Goal: Information Seeking & Learning: Check status

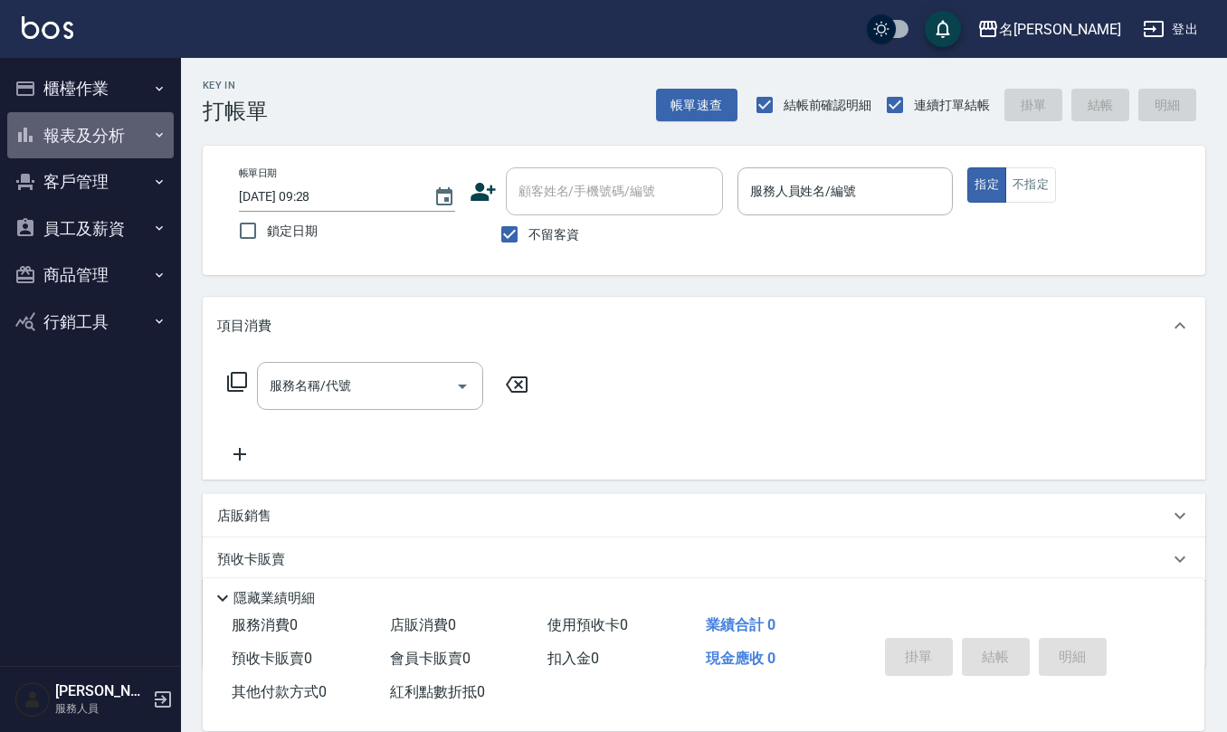
click at [96, 134] on button "報表及分析" at bounding box center [90, 135] width 167 height 47
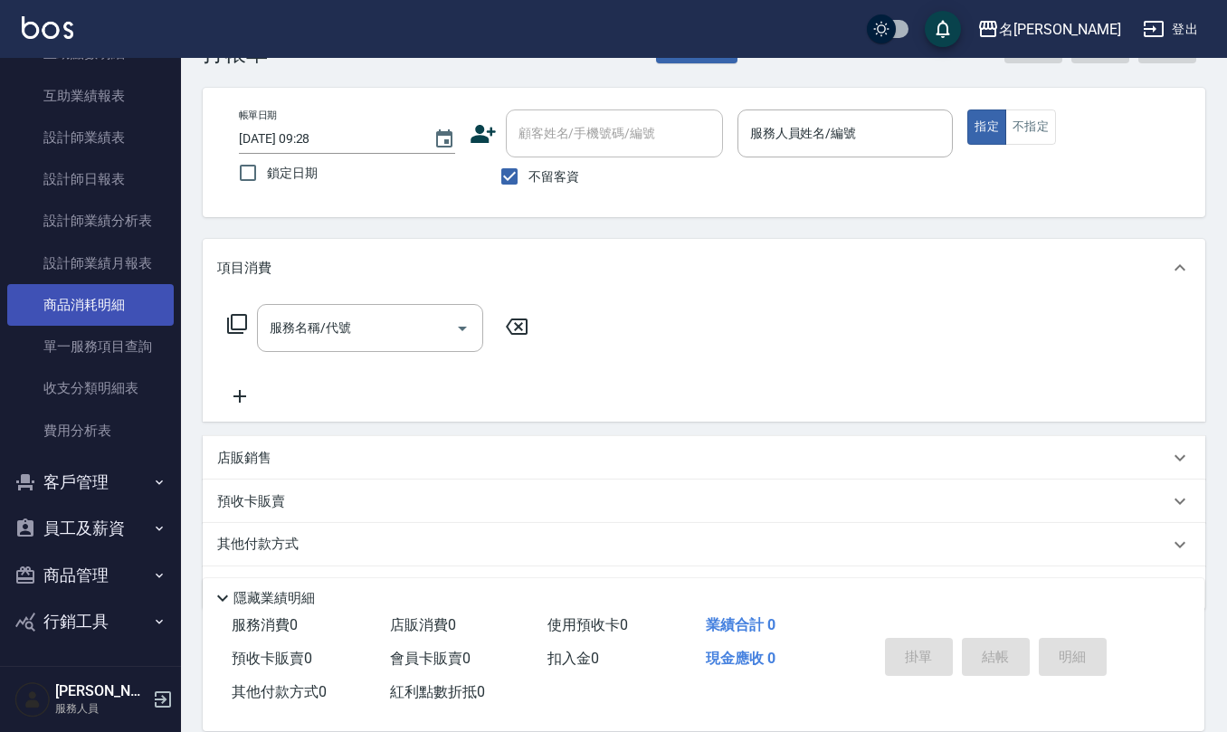
scroll to position [106, 0]
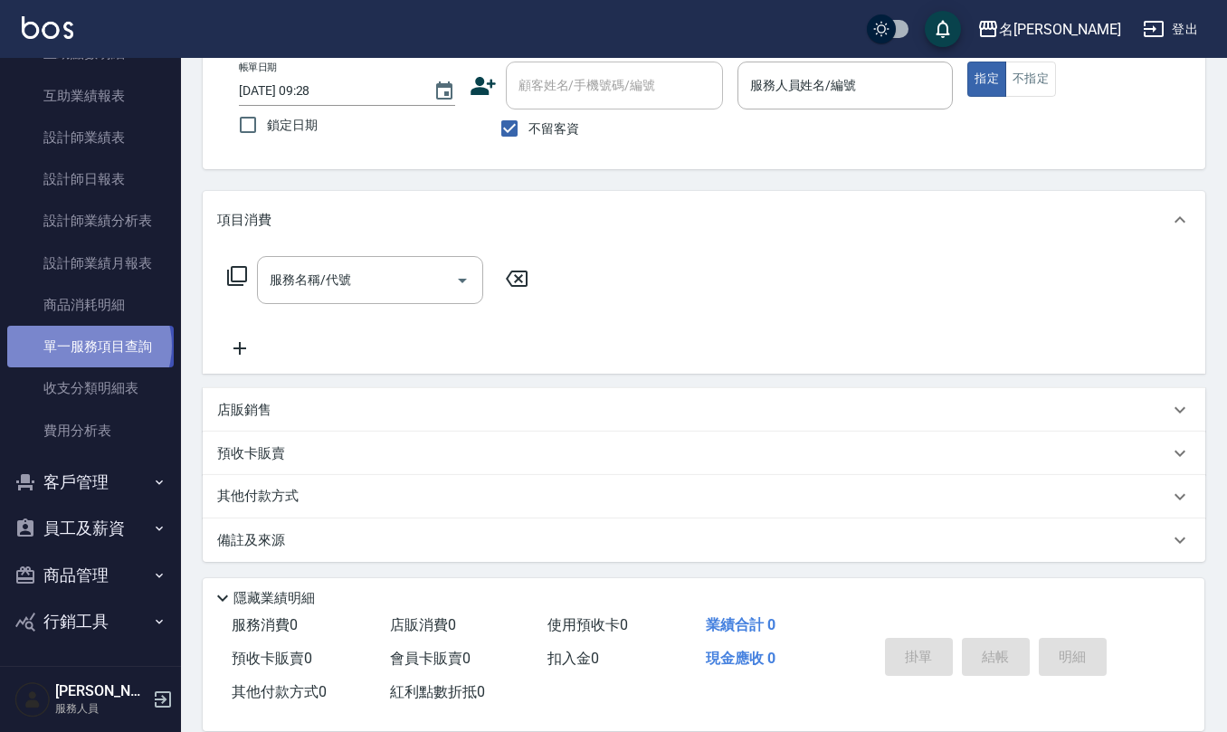
click at [88, 345] on link "單一服務項目查詢" at bounding box center [90, 347] width 167 height 42
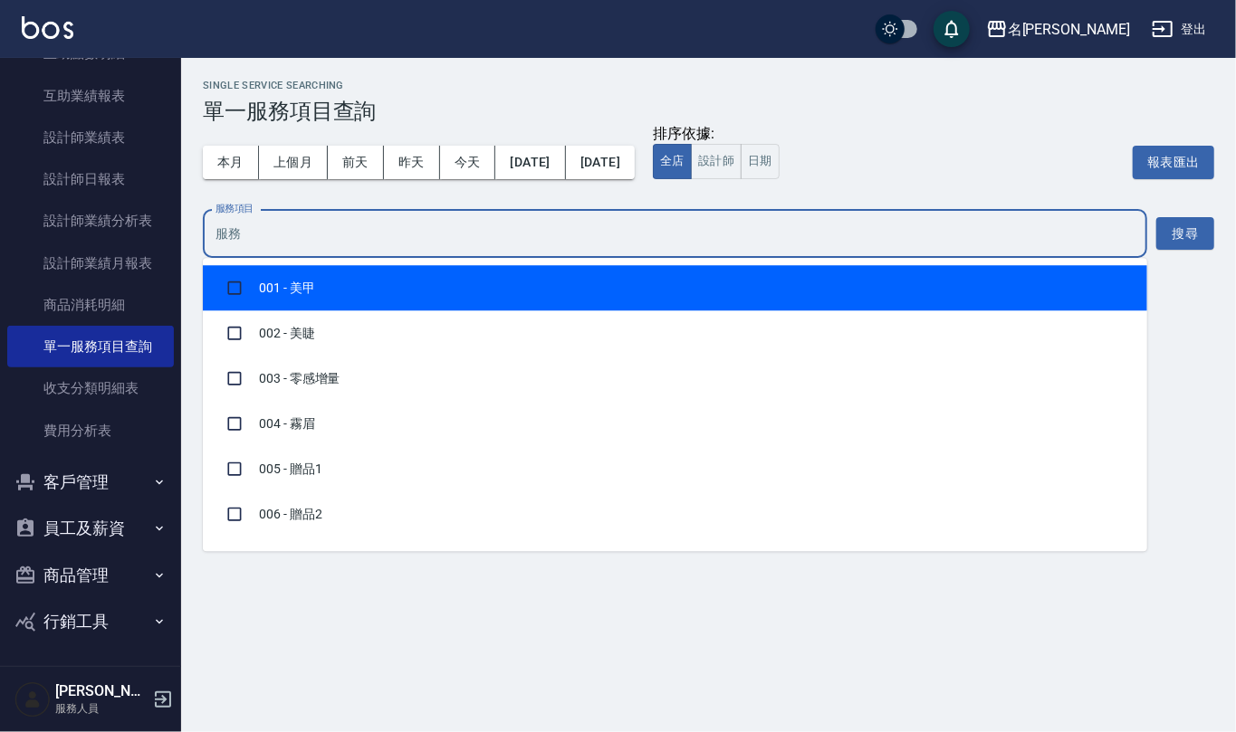
click at [341, 223] on input "服務項目" at bounding box center [675, 234] width 928 height 32
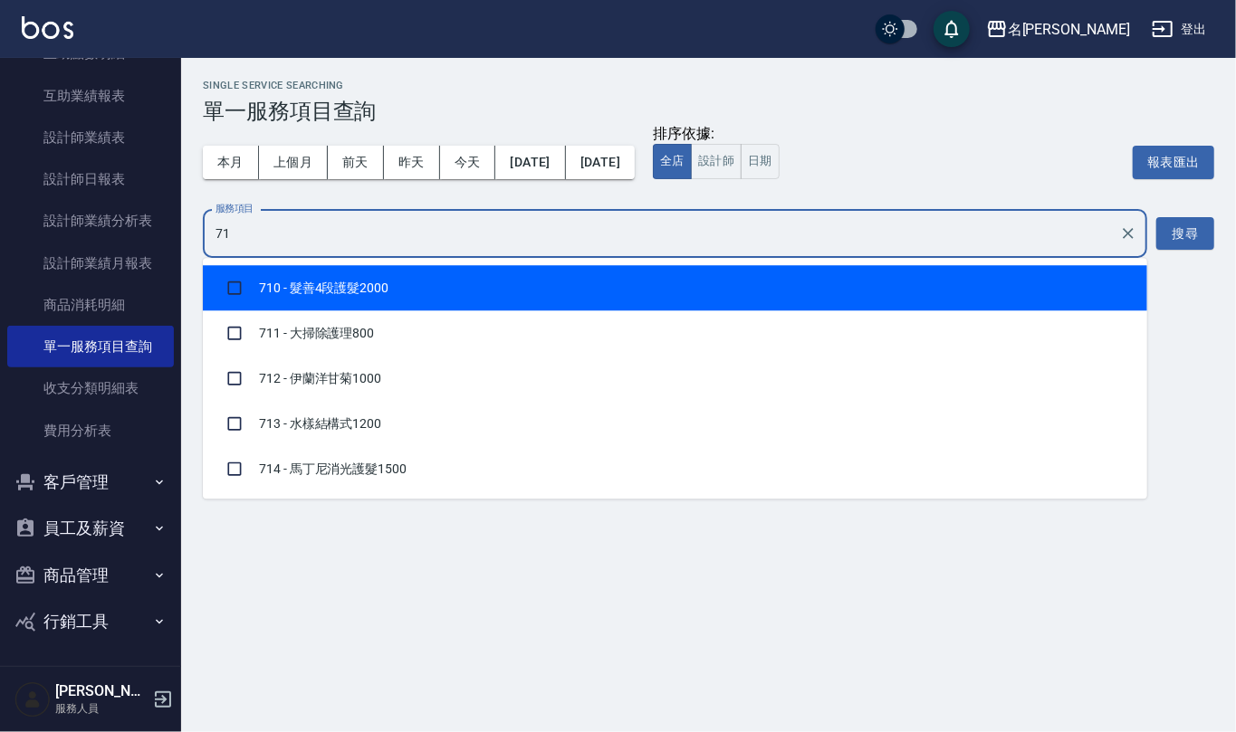
type input "712"
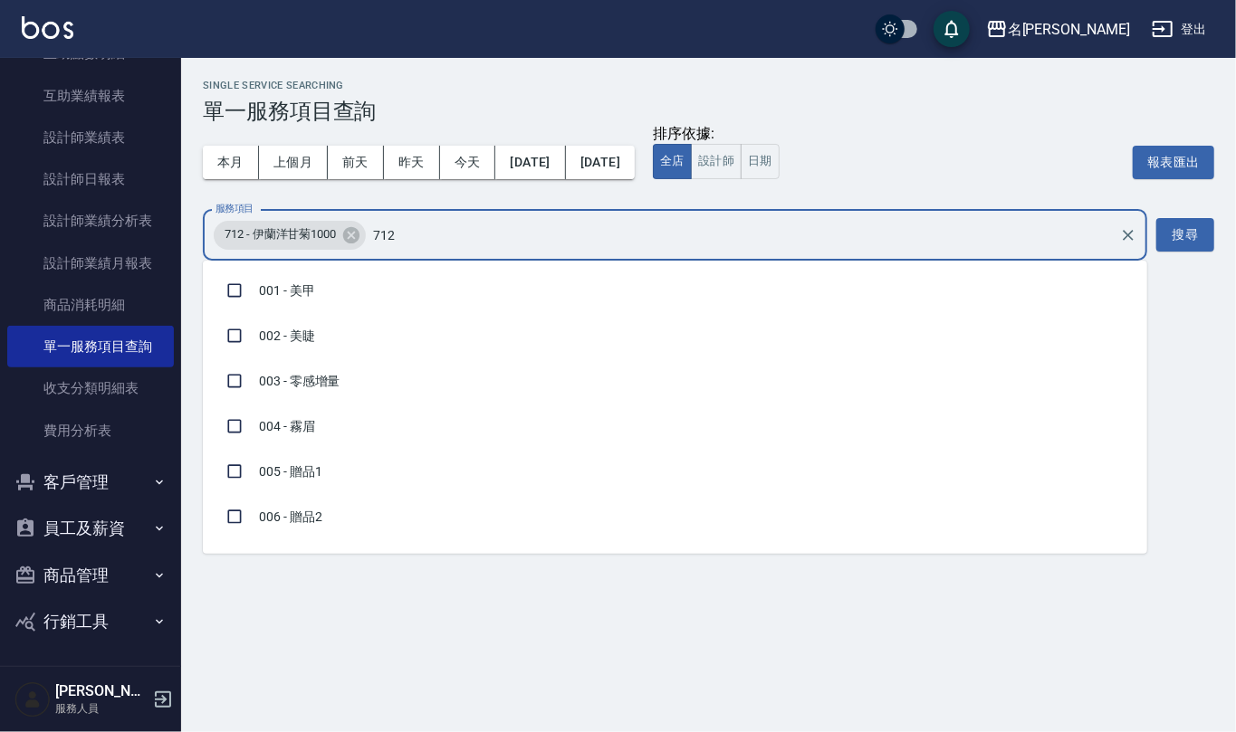
checkbox input "true"
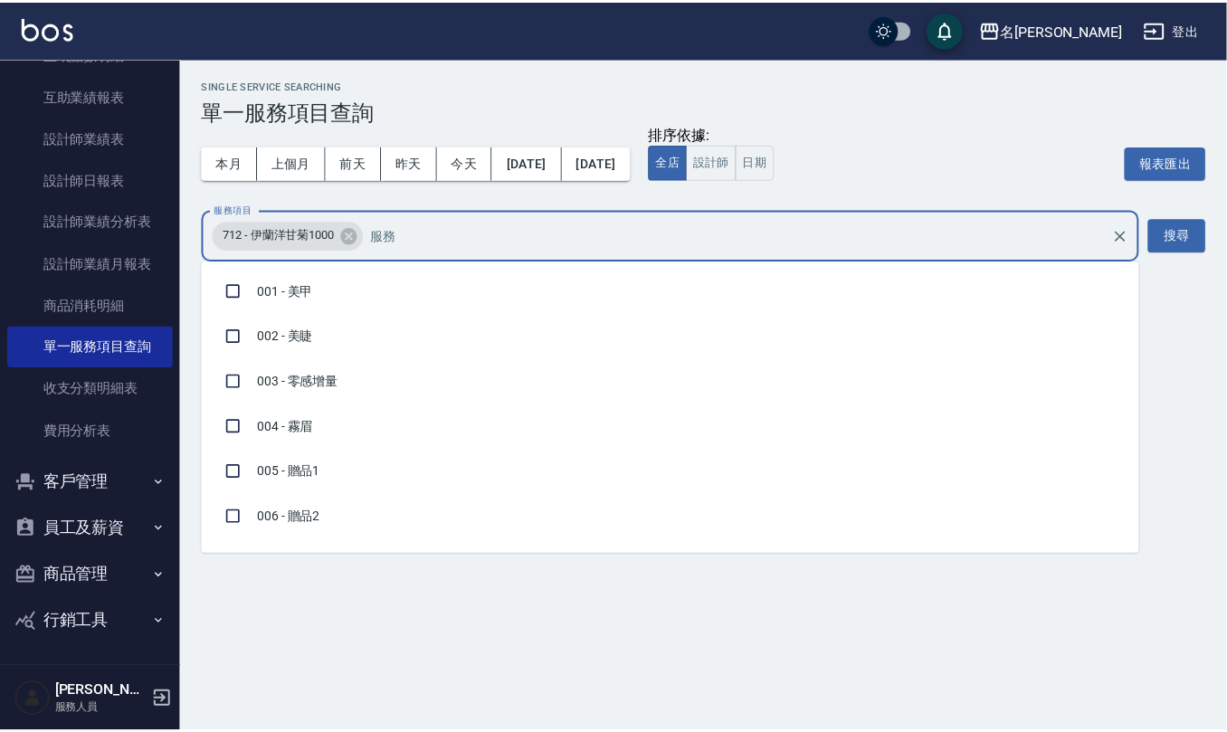
scroll to position [1886, 0]
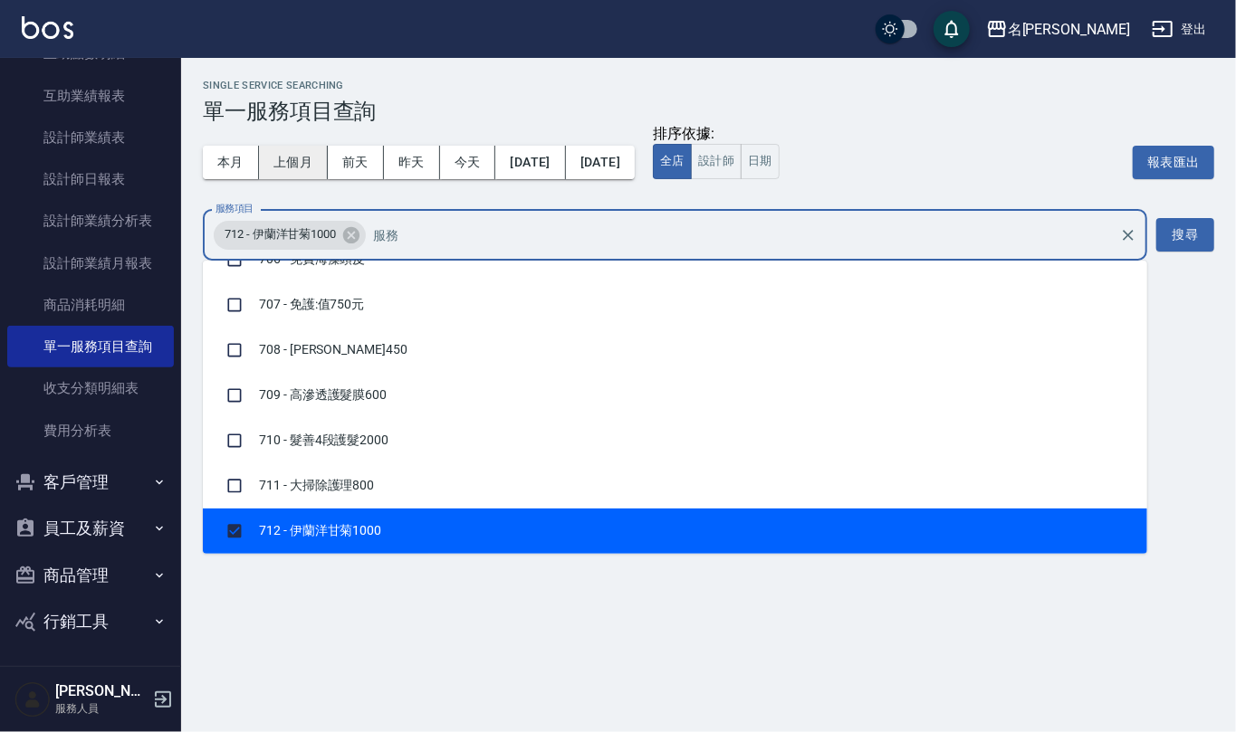
click at [311, 154] on button "上個月" at bounding box center [293, 162] width 69 height 33
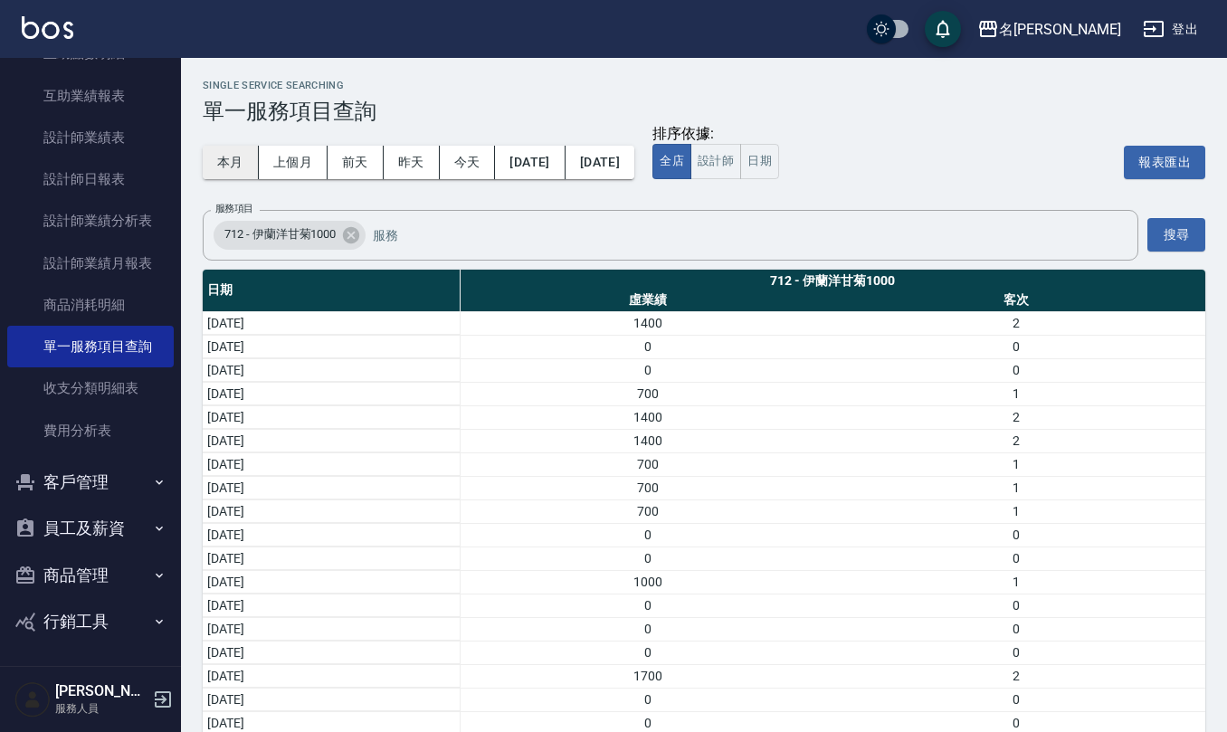
click at [248, 157] on button "本月" at bounding box center [231, 162] width 56 height 33
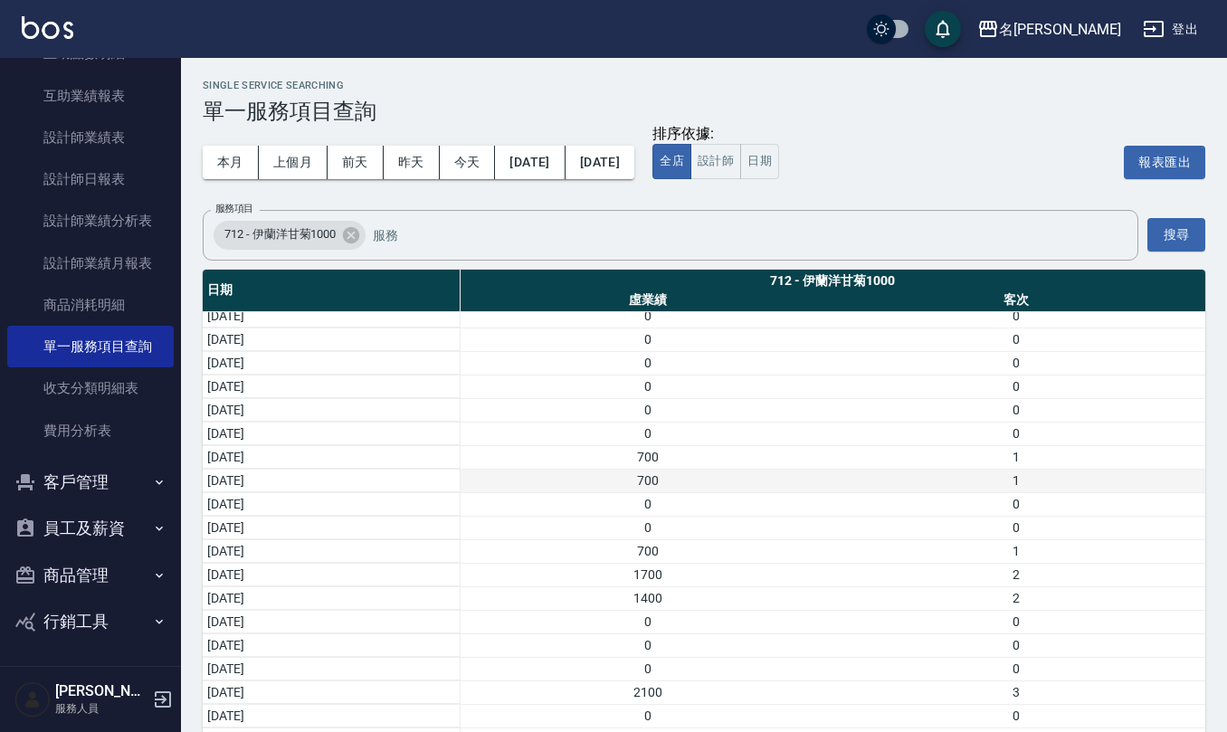
scroll to position [65, 0]
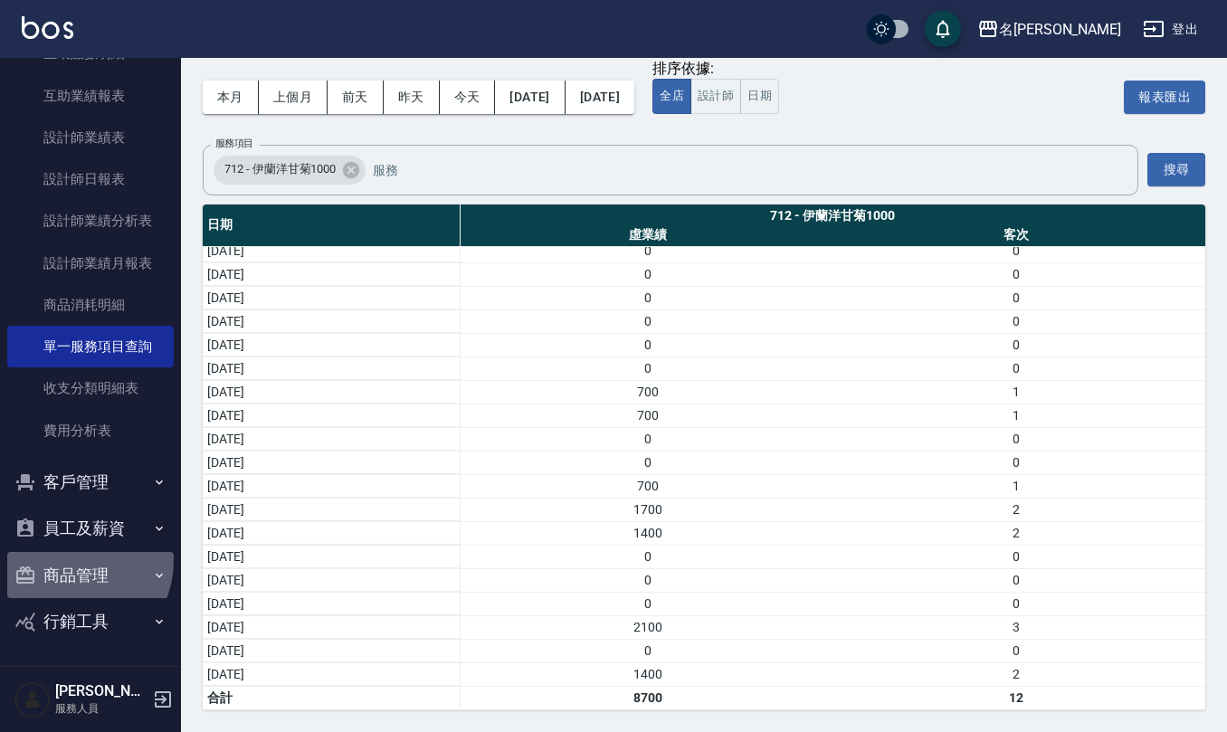
click at [65, 559] on button "商品管理" at bounding box center [90, 575] width 167 height 47
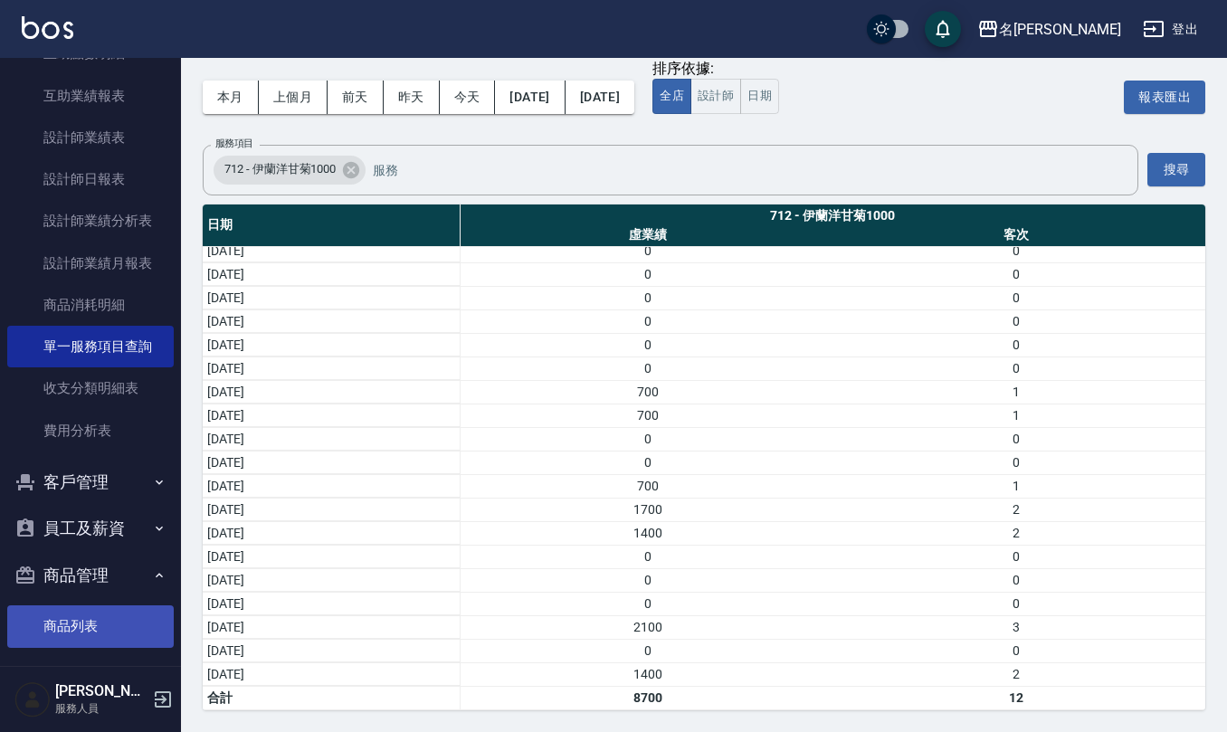
click at [72, 610] on link "商品列表" at bounding box center [90, 627] width 167 height 42
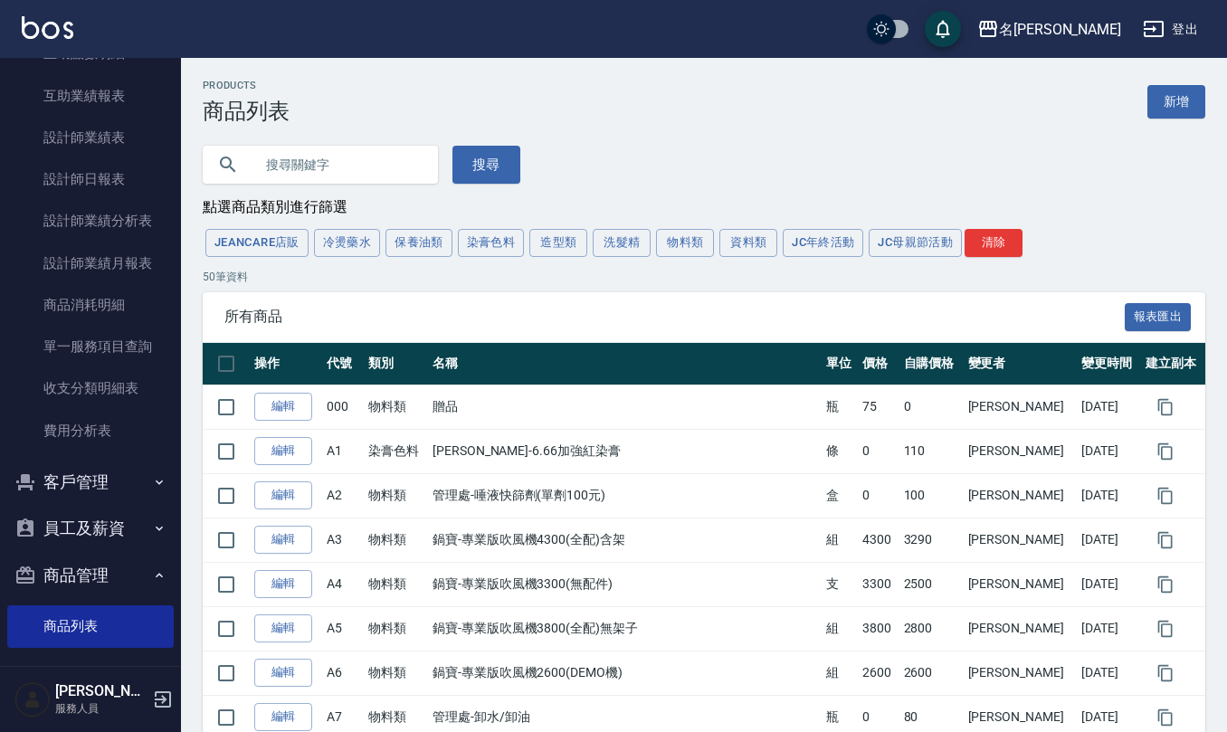
click at [349, 170] on input "text" at bounding box center [338, 164] width 170 height 49
type input "空固"
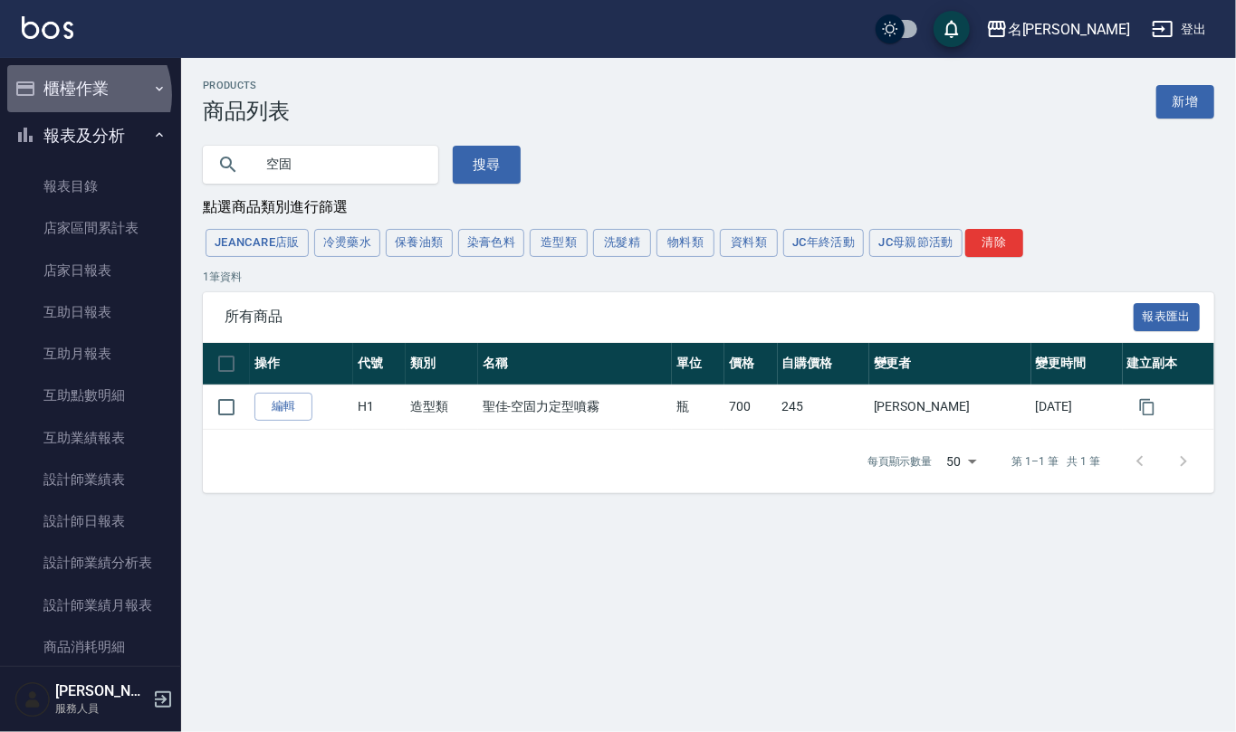
click at [81, 95] on button "櫃檯作業" at bounding box center [90, 88] width 167 height 47
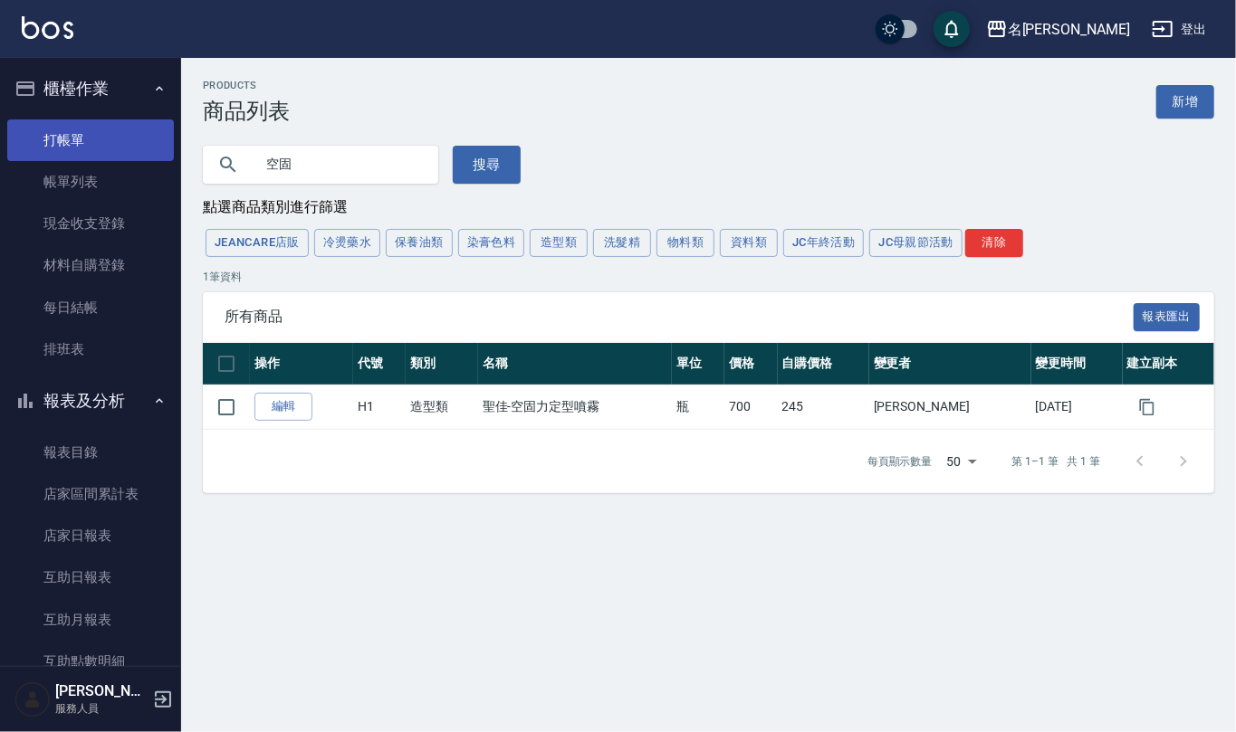
click at [81, 152] on link "打帳單" at bounding box center [90, 140] width 167 height 42
